Goal: Task Accomplishment & Management: Use online tool/utility

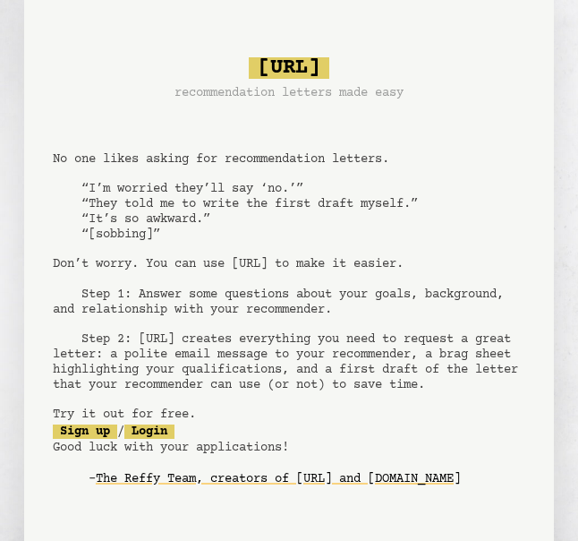
click at [81, 515] on pre "[URL] recommendation letters made easy No one likes asking for recommendation l…" at bounding box center [289, 283] width 473 height 467
click at [172, 439] on link "Login" at bounding box center [149, 431] width 50 height 14
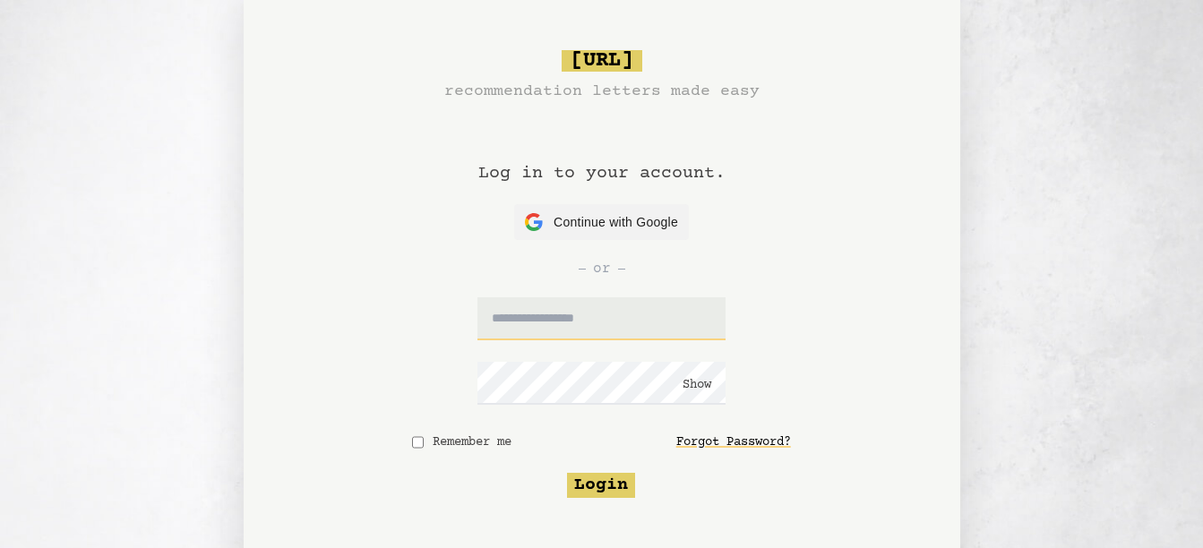
click at [550, 328] on input "text" at bounding box center [601, 318] width 248 height 43
type input "**********"
click button "Show" at bounding box center [696, 385] width 29 height 18
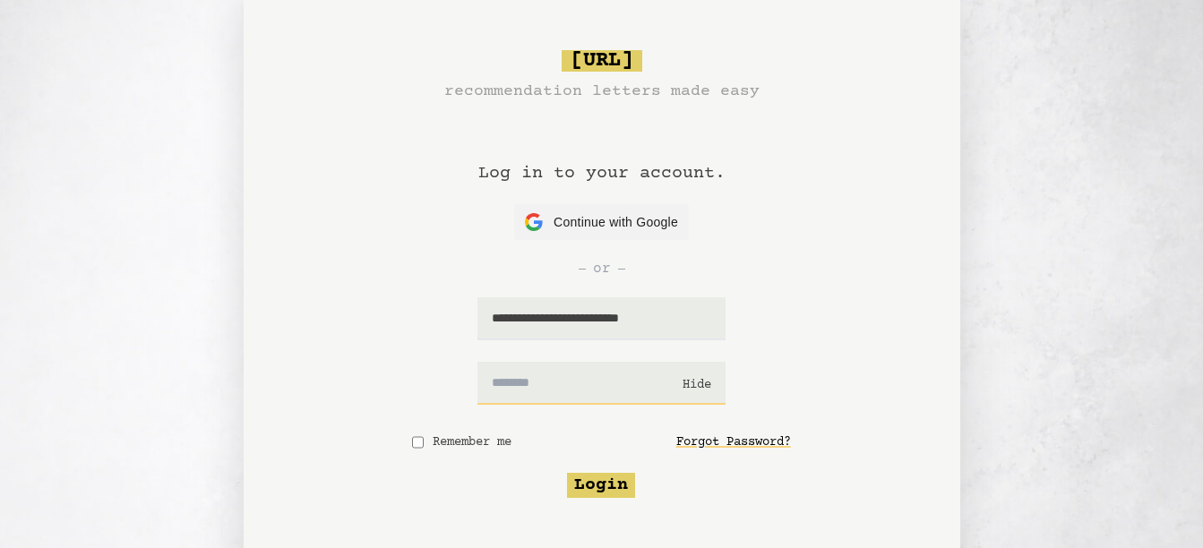
click at [571, 391] on input "text" at bounding box center [601, 383] width 248 height 43
type input "*********"
click at [578, 484] on button "Login" at bounding box center [601, 485] width 68 height 25
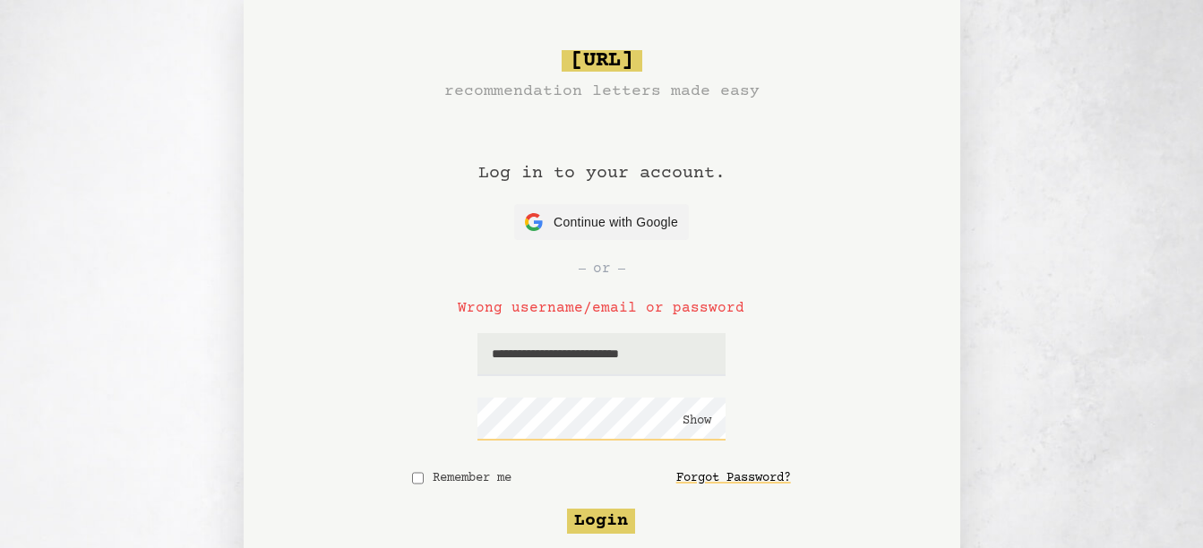
click button "Show" at bounding box center [696, 421] width 29 height 18
click at [578, 528] on button "Login" at bounding box center [601, 521] width 68 height 25
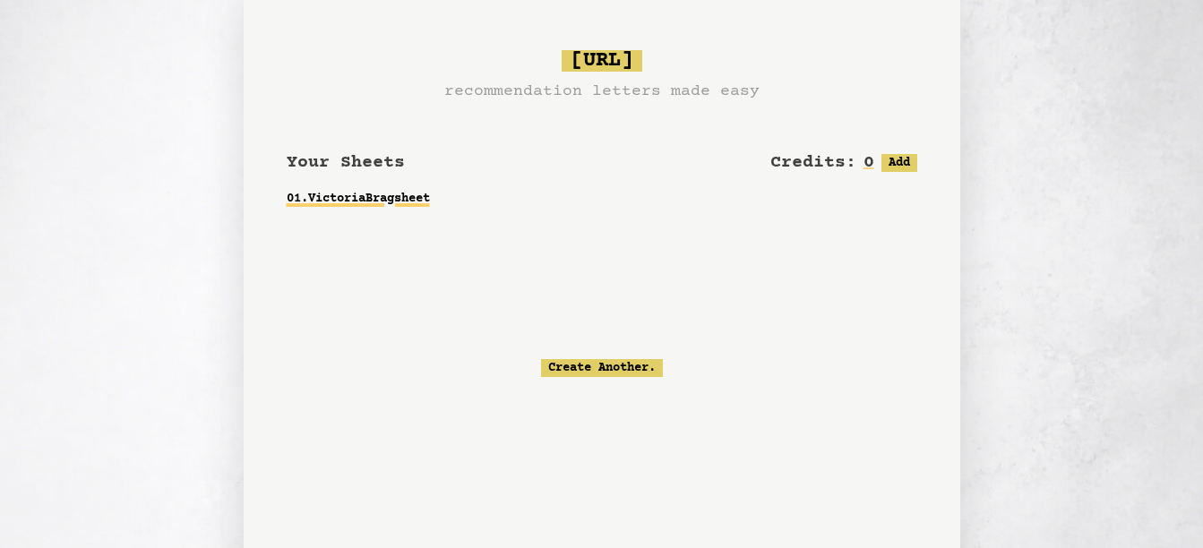
click at [393, 205] on link "01 . Victoria Bragsheet" at bounding box center [602, 199] width 630 height 32
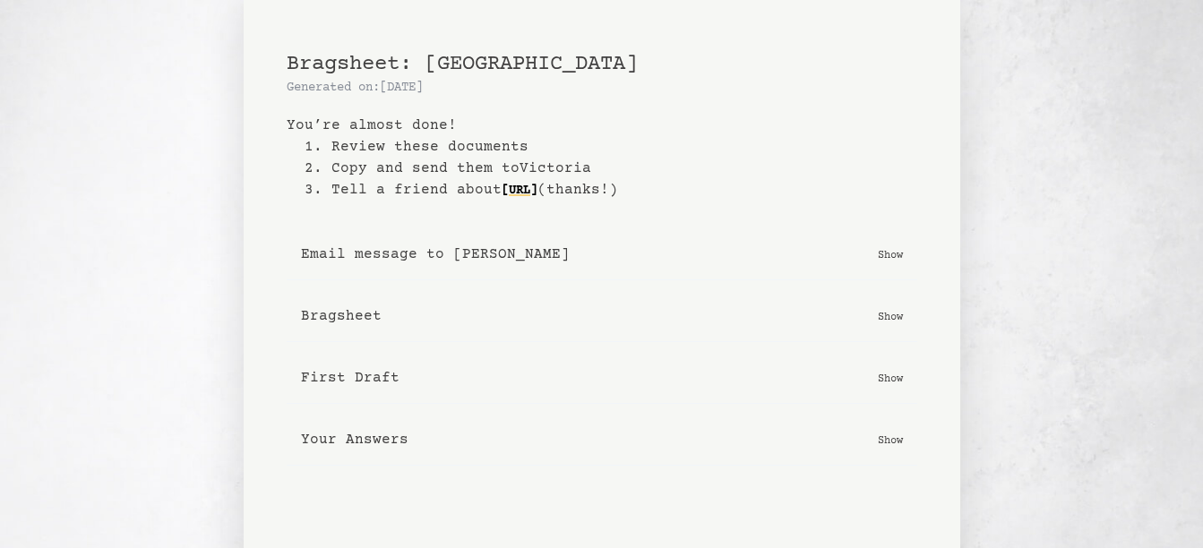
click at [888, 381] on p "Show" at bounding box center [890, 378] width 25 height 18
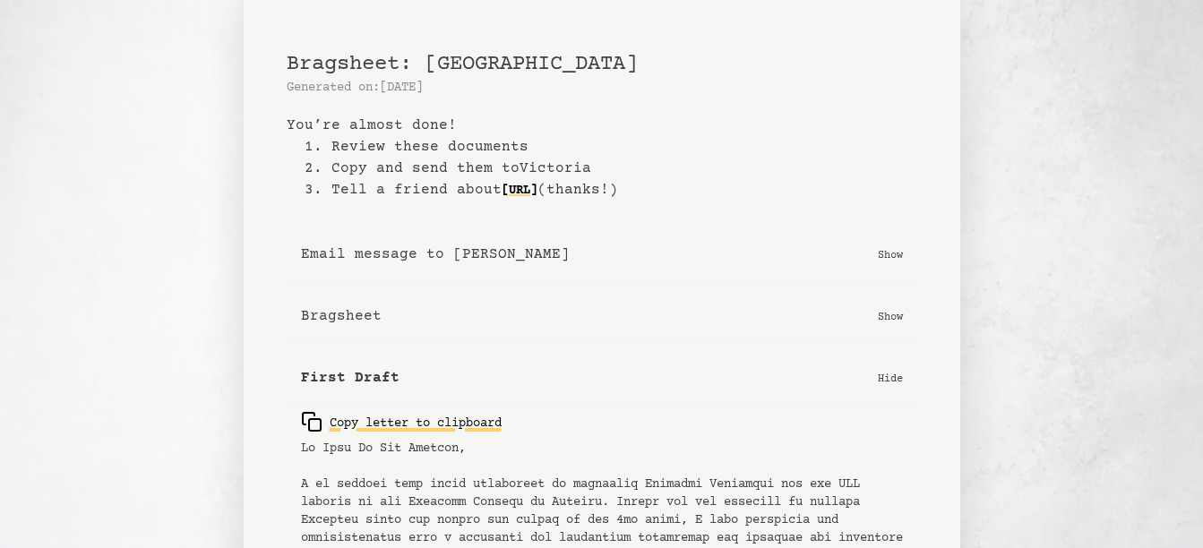
click at [402, 427] on div "Copy letter to clipboard" at bounding box center [401, 421] width 201 height 21
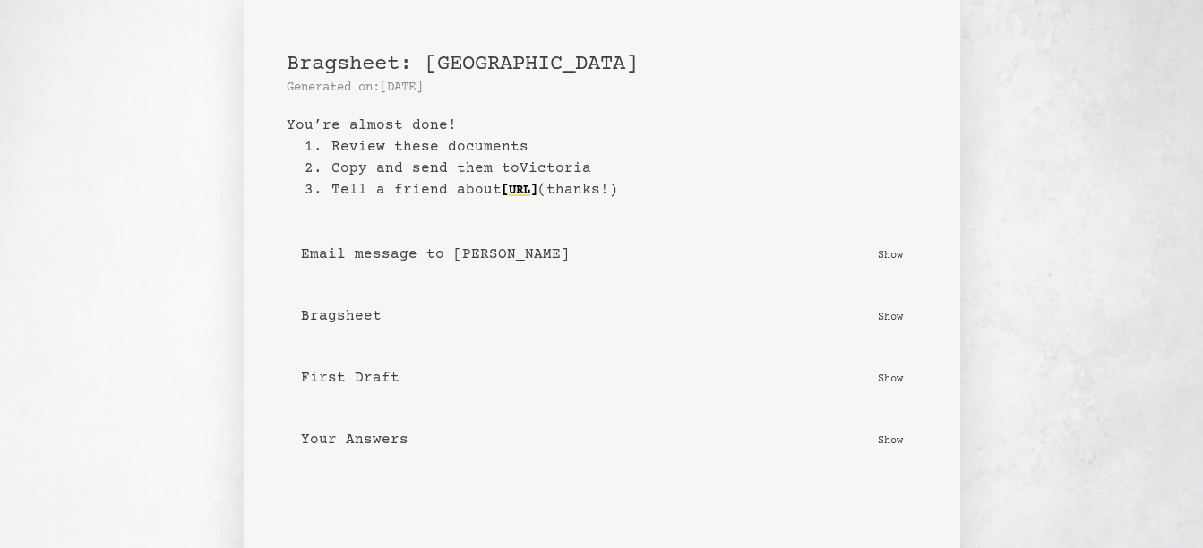
click at [886, 374] on p "Show" at bounding box center [890, 378] width 25 height 18
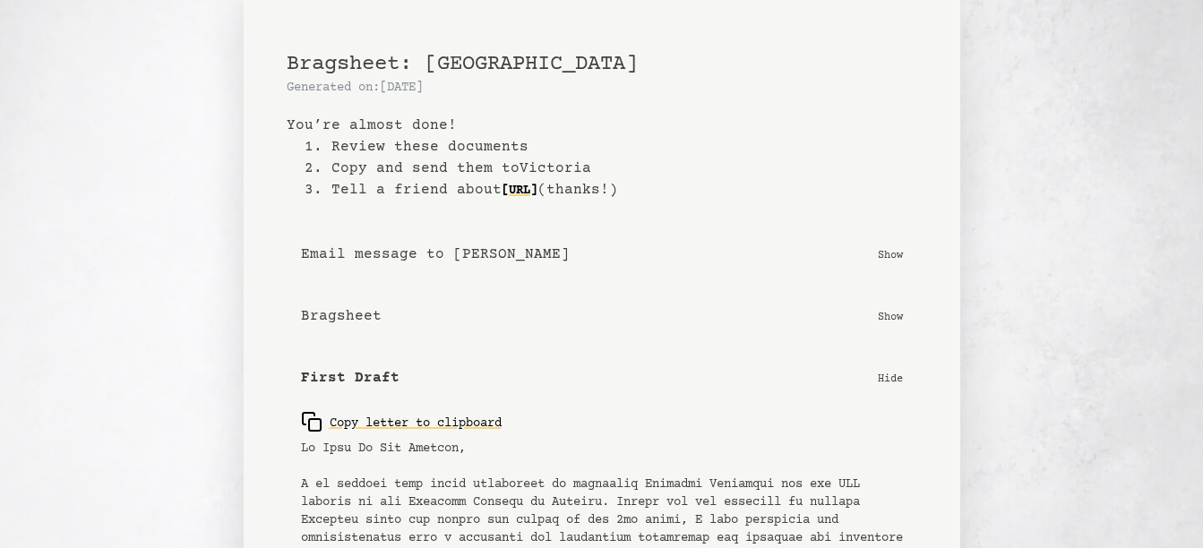
click at [472, 428] on div "Copy letter to clipboard" at bounding box center [401, 421] width 201 height 21
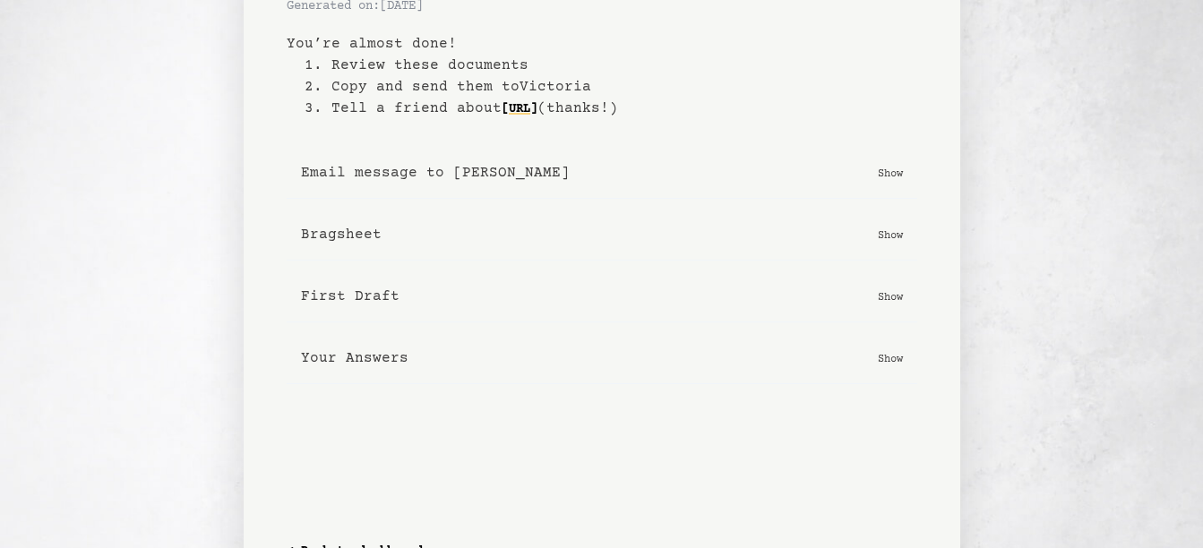
scroll to position [124, 0]
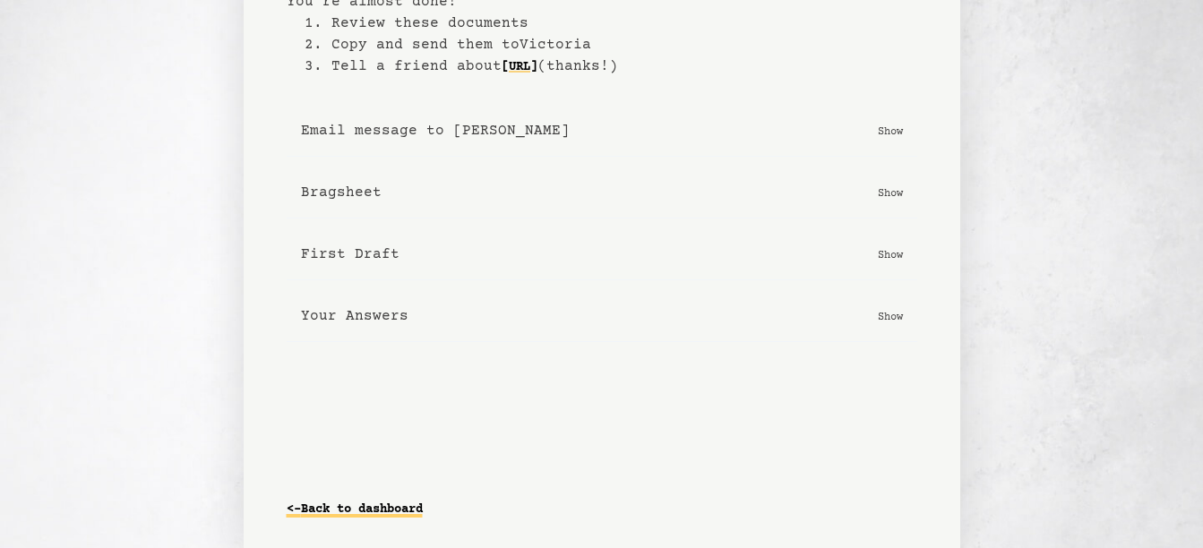
click at [407, 507] on link "<- Back to dashboard" at bounding box center [355, 509] width 136 height 29
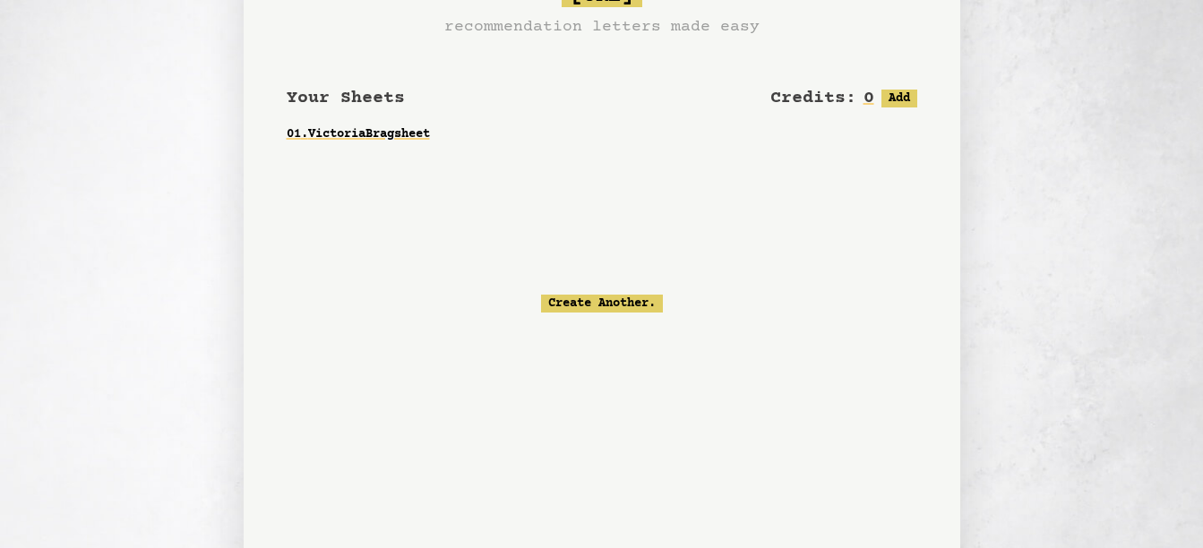
scroll to position [181, 0]
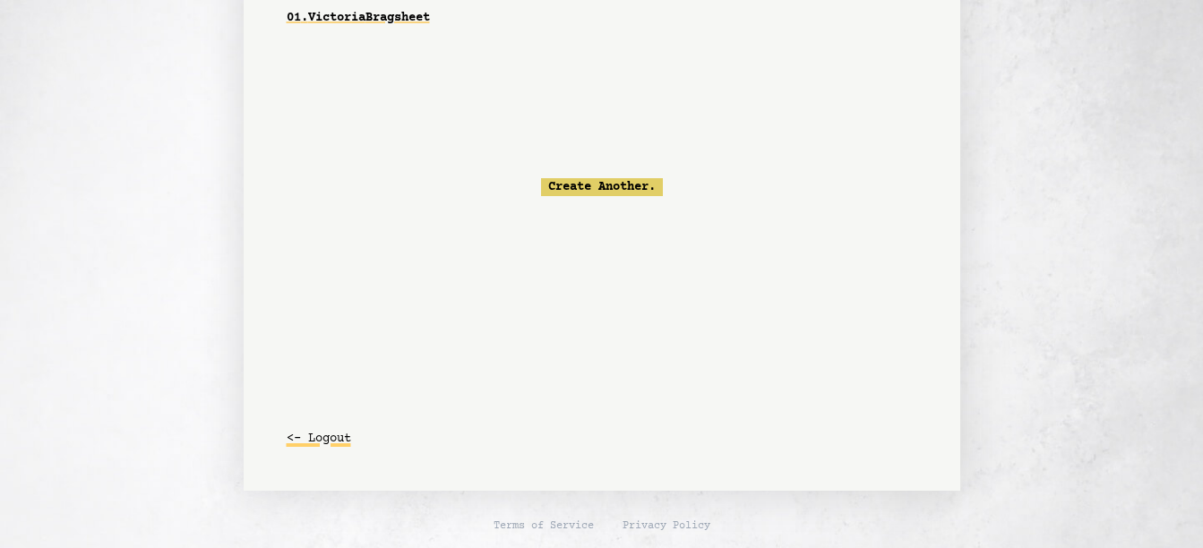
click at [344, 437] on button "<- Logout" at bounding box center [319, 439] width 64 height 32
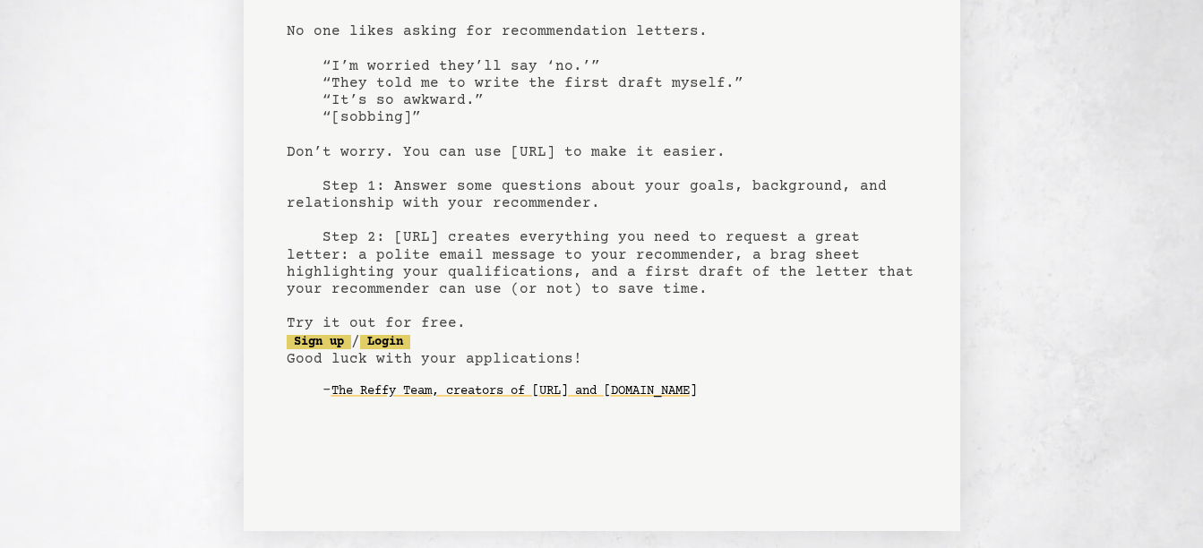
scroll to position [179, 0]
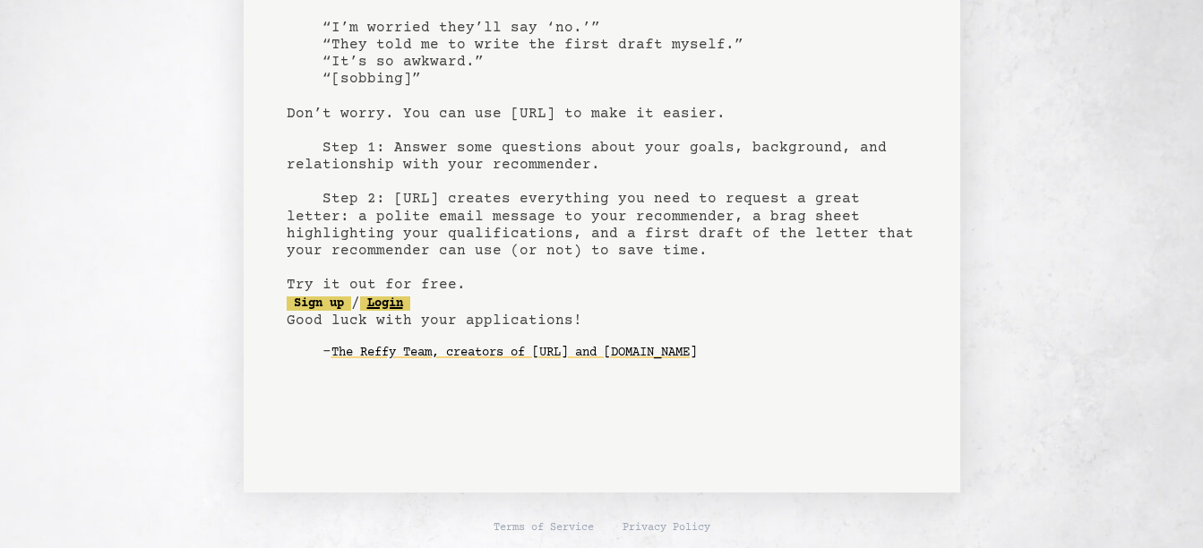
click at [410, 298] on link "Login" at bounding box center [385, 303] width 50 height 14
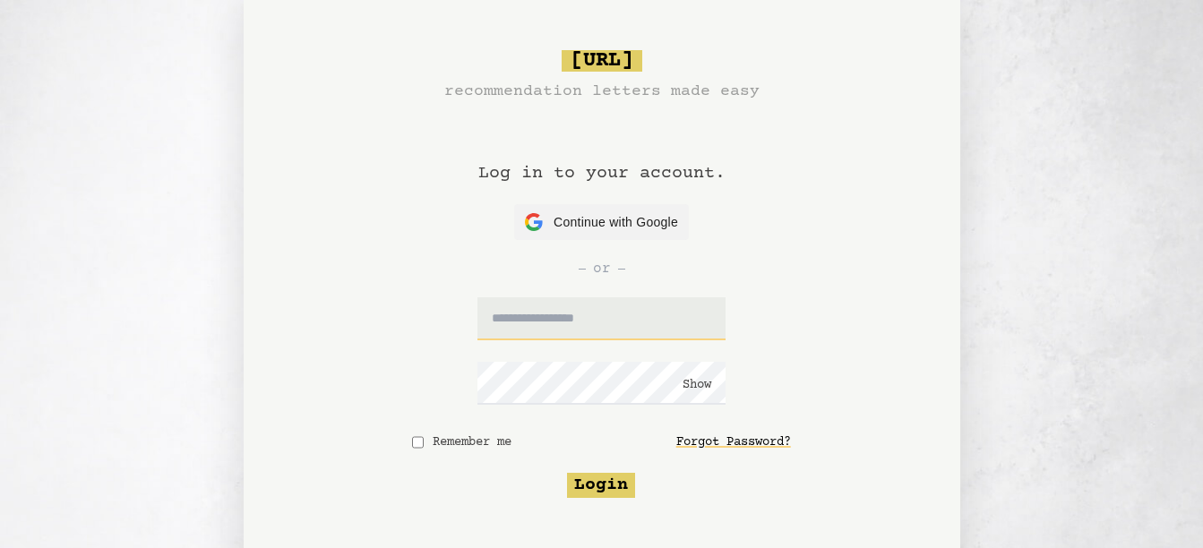
click at [629, 313] on input "text" at bounding box center [601, 318] width 248 height 43
type input "**********"
